Goal: Task Accomplishment & Management: Use online tool/utility

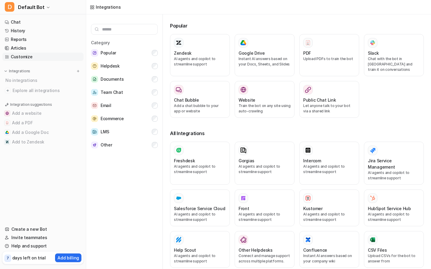
click at [36, 57] on link "Customize" at bounding box center [42, 57] width 81 height 8
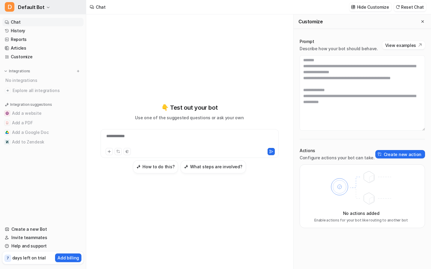
click at [38, 8] on span "Default Bot" at bounding box center [31, 7] width 27 height 8
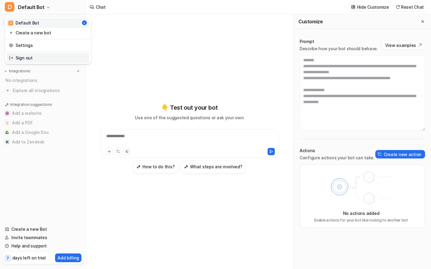
click at [32, 56] on link "Sign out" at bounding box center [48, 58] width 83 height 10
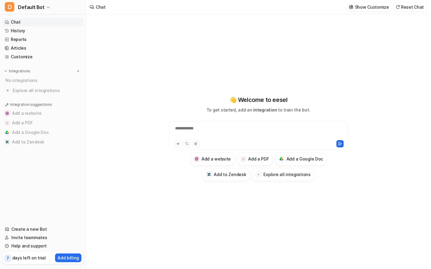
type textarea "**********"
click at [22, 27] on link "History" at bounding box center [42, 31] width 81 height 8
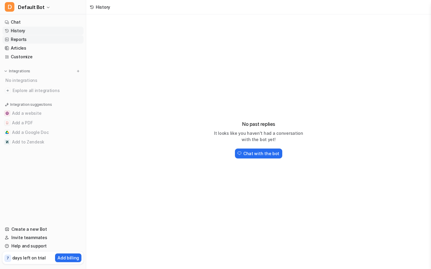
click at [22, 39] on link "Reports" at bounding box center [42, 39] width 81 height 8
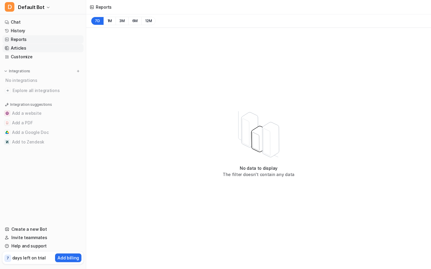
click at [28, 47] on link "Articles" at bounding box center [42, 48] width 81 height 8
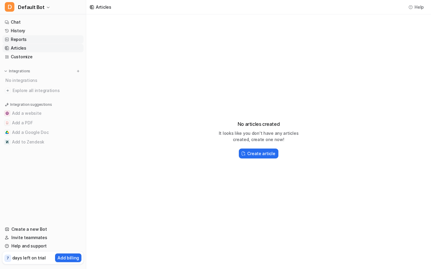
click at [28, 41] on link "Reports" at bounding box center [42, 39] width 81 height 8
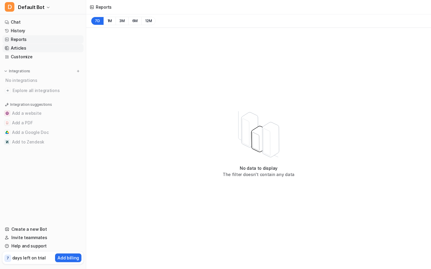
click at [28, 50] on link "Articles" at bounding box center [42, 48] width 81 height 8
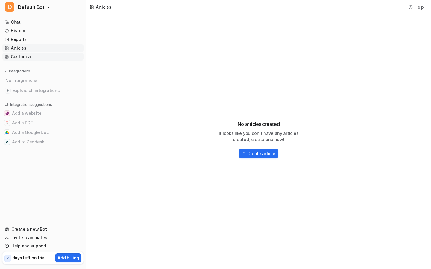
click at [27, 58] on link "Customize" at bounding box center [42, 57] width 81 height 8
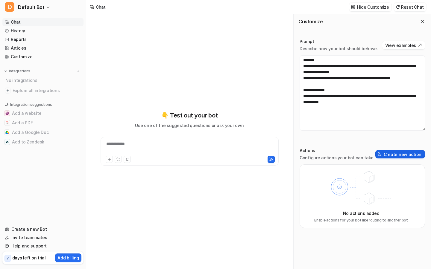
click at [393, 153] on button "Create new action" at bounding box center [400, 154] width 50 height 8
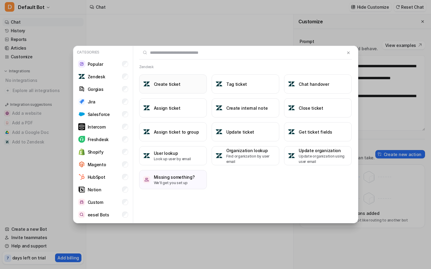
click at [183, 86] on button "Create ticket" at bounding box center [173, 84] width 68 height 19
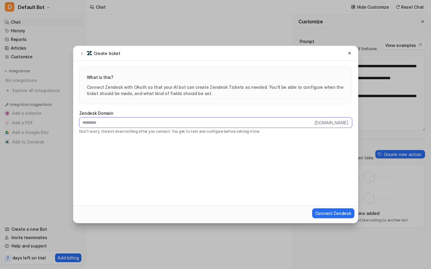
click at [134, 121] on input "text" at bounding box center [196, 123] width 234 height 10
type input "**********"
click at [345, 214] on span "Connect Zendesk" at bounding box center [333, 213] width 36 height 6
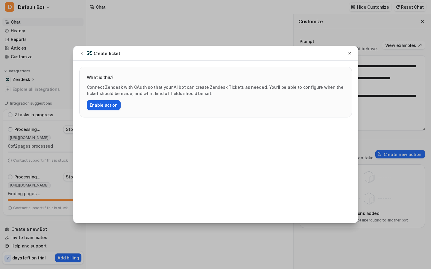
click at [109, 106] on button "Enable action" at bounding box center [104, 105] width 34 height 10
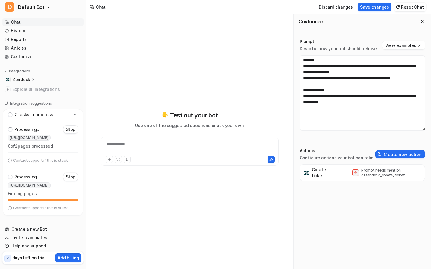
click at [357, 175] on span at bounding box center [355, 173] width 7 height 7
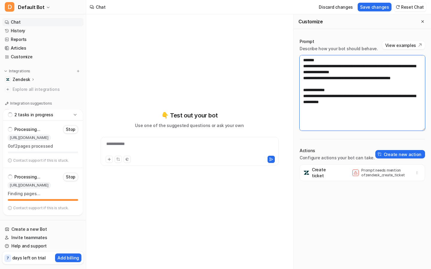
click at [364, 105] on textarea "**********" at bounding box center [362, 92] width 125 height 75
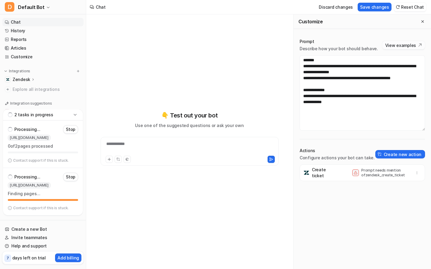
click at [408, 43] on button "View examples" at bounding box center [403, 45] width 43 height 8
click at [119, 161] on button at bounding box center [118, 159] width 7 height 7
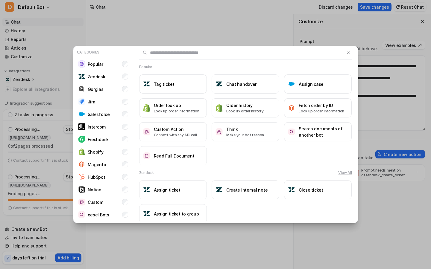
click at [208, 32] on div "Categories Popular Zendesk Gorgias Jira Salesforce Intercom Freshdesk Shopify M…" at bounding box center [215, 134] width 295 height 269
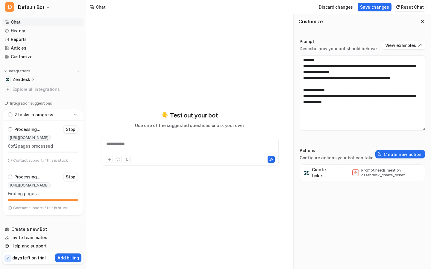
click at [372, 175] on p "Prompt needs mention of zendesk_create_ticket" at bounding box center [385, 173] width 48 height 10
copy p "zendesk_create_ticket"
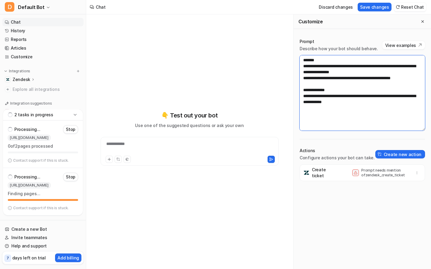
click at [323, 117] on textarea "**********" at bounding box center [362, 92] width 125 height 75
paste textarea "**********"
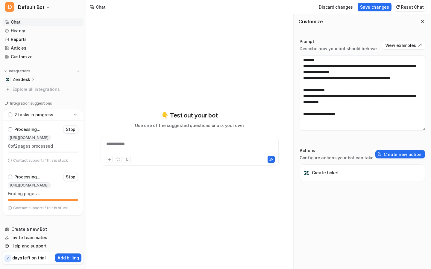
click at [356, 189] on div "Create ticket" at bounding box center [362, 217] width 125 height 105
click at [394, 154] on button "Create new action" at bounding box center [400, 154] width 50 height 8
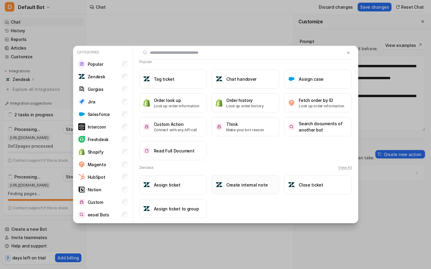
scroll to position [6, 0]
click at [260, 185] on h3 "Create internal note" at bounding box center [246, 184] width 41 height 6
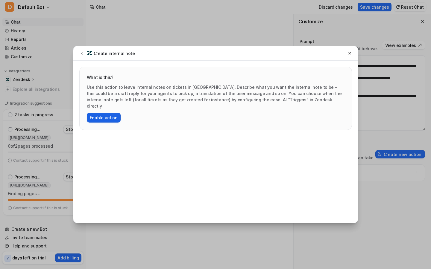
click at [112, 113] on button "Enable action" at bounding box center [104, 118] width 34 height 10
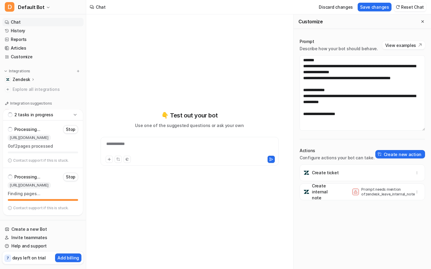
click at [383, 194] on p "Prompt needs mention of zendesk_leave_internal_note" at bounding box center [385, 192] width 48 height 10
copy p "zendesk_leave_internal_note"
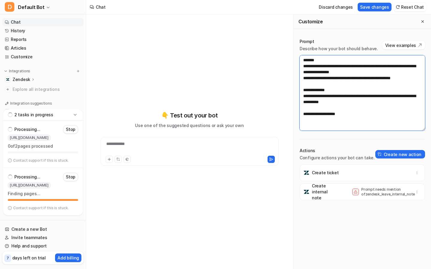
click at [362, 116] on textarea "**********" at bounding box center [362, 92] width 125 height 75
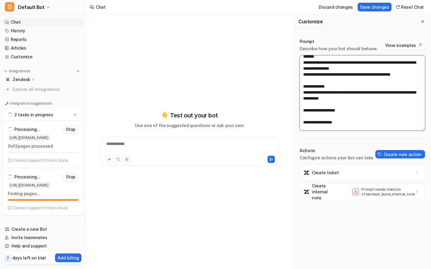
scroll to position [10, 0]
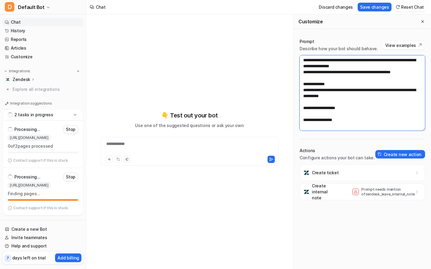
paste textarea "**********"
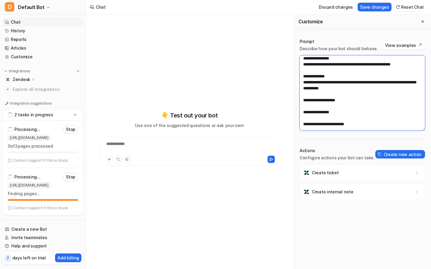
scroll to position [18, 0]
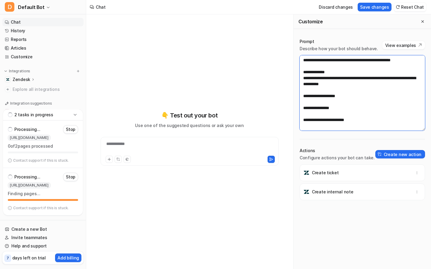
drag, startPoint x: 364, startPoint y: 128, endPoint x: 302, endPoint y: 121, distance: 62.4
click at [302, 121] on textarea "**********" at bounding box center [362, 92] width 125 height 75
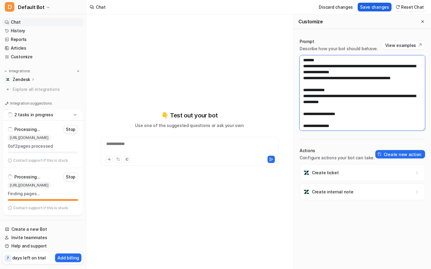
type textarea "**********"
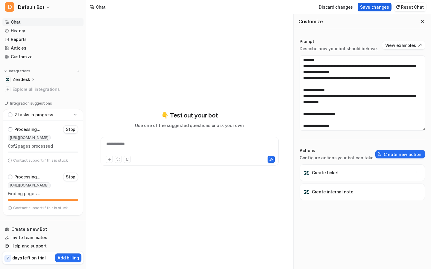
click at [378, 8] on button "Save changes" at bounding box center [375, 7] width 34 height 9
click at [163, 149] on div "**********" at bounding box center [189, 148] width 175 height 14
click at [269, 160] on icon at bounding box center [271, 159] width 4 height 4
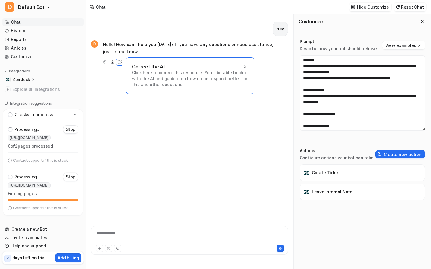
click at [135, 236] on div "**********" at bounding box center [189, 237] width 194 height 14
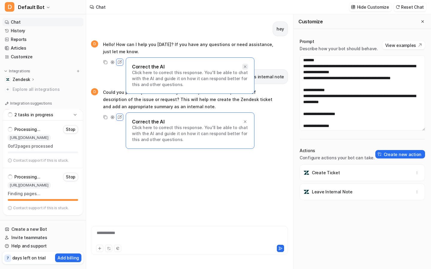
click at [242, 68] on div at bounding box center [245, 67] width 6 height 6
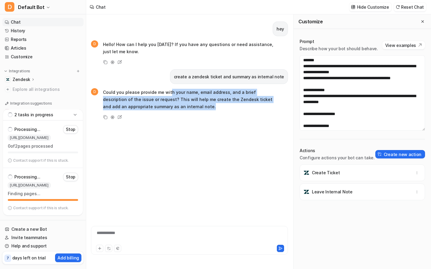
drag, startPoint x: 169, startPoint y: 91, endPoint x: 195, endPoint y: 113, distance: 34.8
click at [195, 113] on div "D Could you please provide me with your name, email address, and a brief descri…" at bounding box center [184, 104] width 187 height 33
click at [195, 107] on p "Could you please provide me with your name, email address, and a brief descript…" at bounding box center [190, 100] width 175 height 22
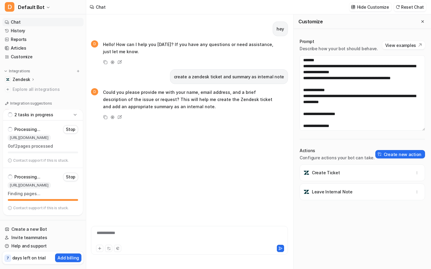
click at [136, 225] on div "**********" at bounding box center [189, 243] width 197 height 40
click at [133, 232] on div at bounding box center [189, 237] width 194 height 14
click at [279, 251] on icon at bounding box center [280, 249] width 4 height 4
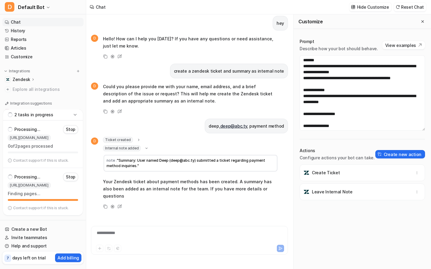
scroll to position [13, 0]
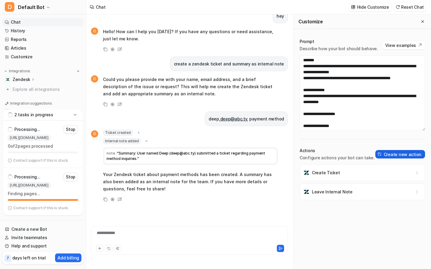
click at [401, 153] on button "Create new action" at bounding box center [400, 154] width 50 height 8
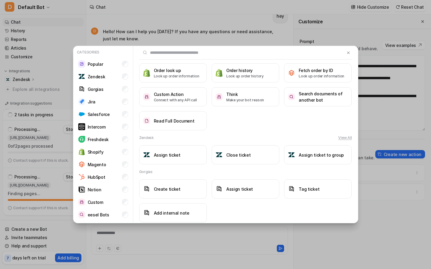
scroll to position [34, 0]
click at [343, 138] on button "View All" at bounding box center [344, 138] width 13 height 5
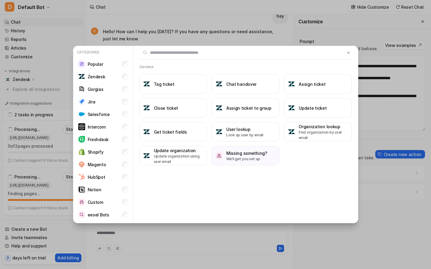
scroll to position [0, 0]
click at [119, 204] on li "Custom" at bounding box center [103, 202] width 55 height 12
click at [160, 187] on h3 "Custom Action" at bounding box center [175, 187] width 43 height 6
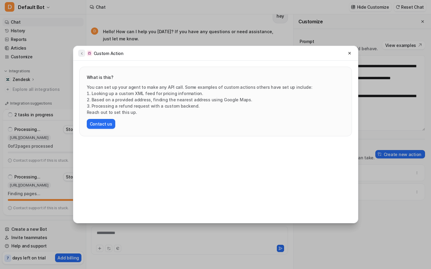
click at [80, 56] on button at bounding box center [81, 53] width 7 height 7
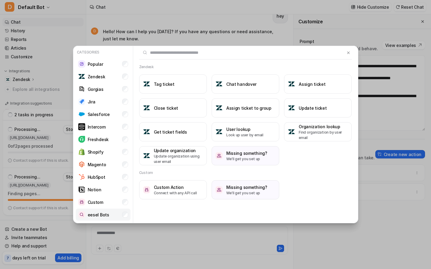
click at [118, 215] on li "eesel Bots" at bounding box center [103, 215] width 55 height 12
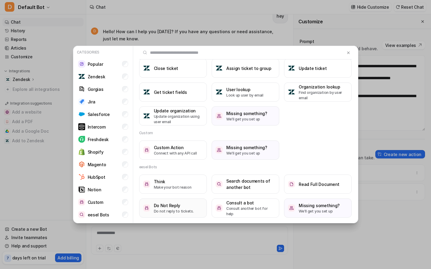
click at [185, 204] on h3 "Do Not Reply" at bounding box center [174, 206] width 40 height 6
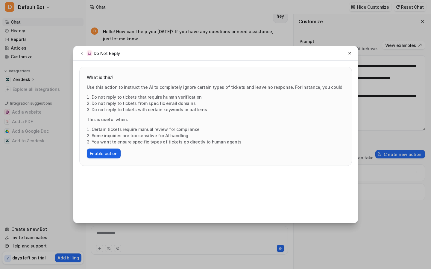
click at [114, 153] on button "Enable action" at bounding box center [104, 154] width 34 height 10
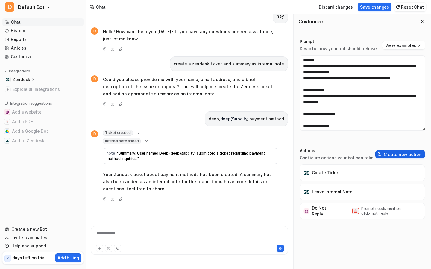
click at [399, 153] on button "Create new action" at bounding box center [400, 154] width 50 height 8
